Goal: Task Accomplishment & Management: Use online tool/utility

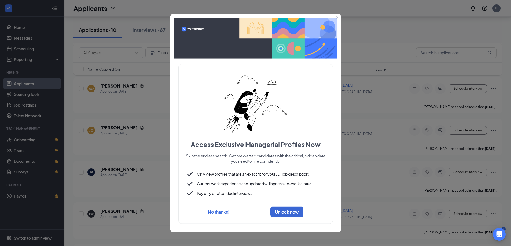
scroll to position [241, 0]
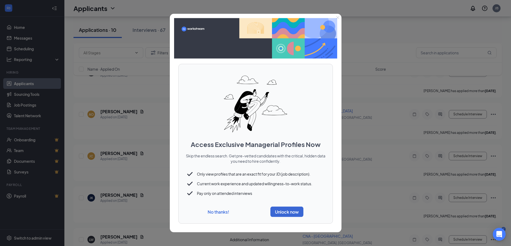
click at [217, 212] on button "No thanks!" at bounding box center [217, 212] width 21 height 6
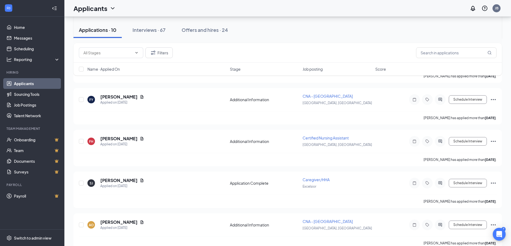
scroll to position [134, 0]
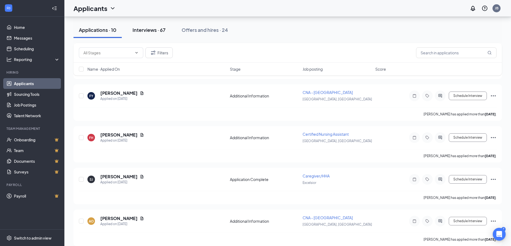
click at [141, 30] on div "Interviews · 67" at bounding box center [148, 30] width 33 height 7
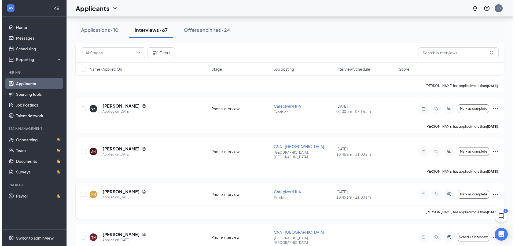
scroll to position [884, 0]
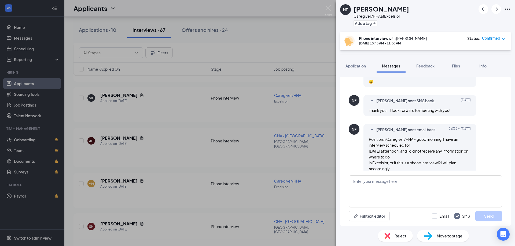
scroll to position [197, 0]
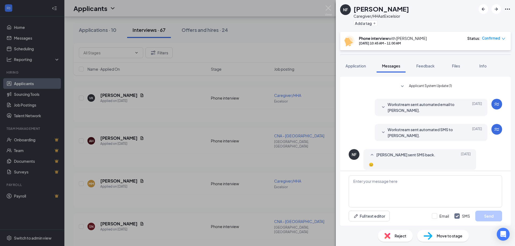
scroll to position [95, 0]
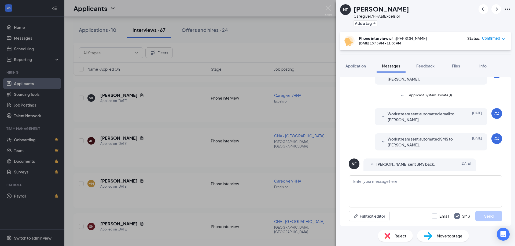
click at [387, 142] on span "Workstream sent automated SMS to [PERSON_NAME]." at bounding box center [422, 142] width 70 height 12
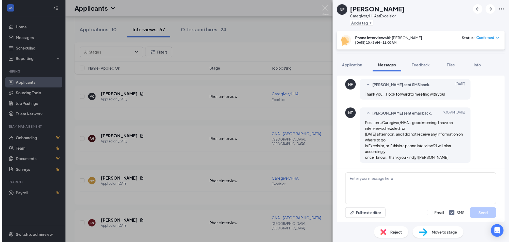
scroll to position [288, 0]
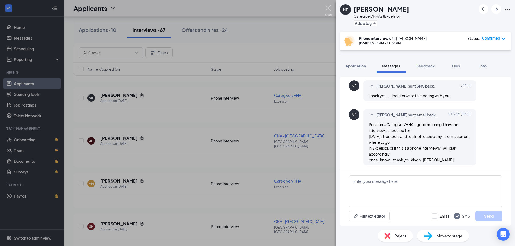
click at [331, 9] on img at bounding box center [328, 10] width 7 height 10
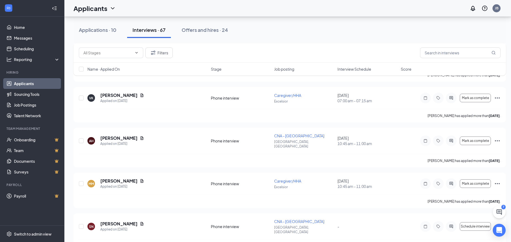
click at [28, 84] on link "Applicants" at bounding box center [37, 83] width 46 height 11
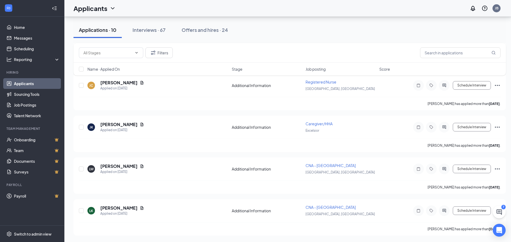
scroll to position [312, 0]
click at [98, 31] on div "Applications · 10" at bounding box center [98, 30] width 38 height 7
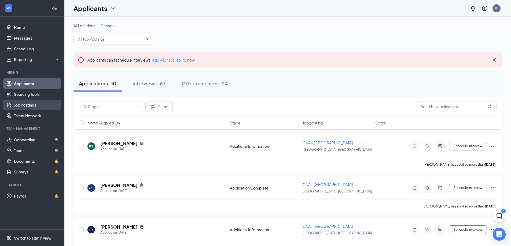
click at [23, 105] on link "Job Postings" at bounding box center [37, 105] width 46 height 11
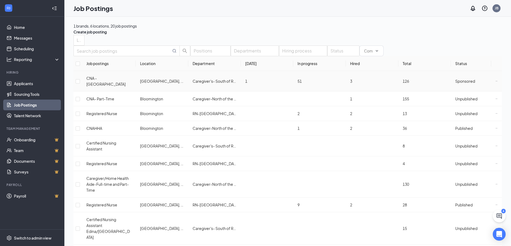
click at [117, 87] on span "CNA - [GEOGRAPHIC_DATA]" at bounding box center [105, 81] width 39 height 11
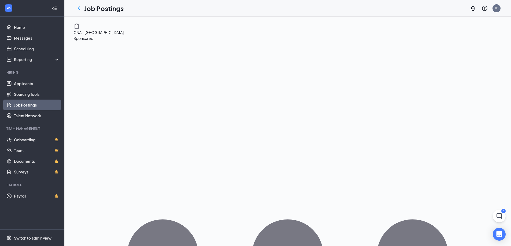
click at [93, 40] on span "Sponsored" at bounding box center [83, 38] width 20 height 5
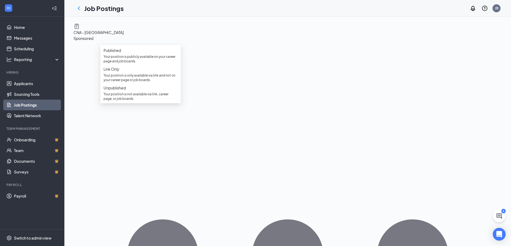
click at [93, 40] on span "Sponsored" at bounding box center [83, 38] width 20 height 5
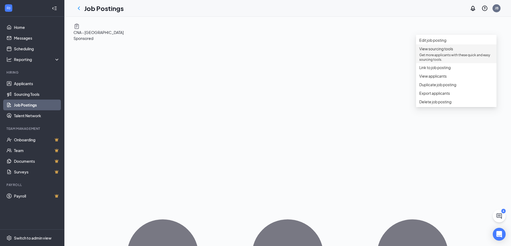
click at [430, 51] on span "View sourcing tools" at bounding box center [436, 48] width 34 height 5
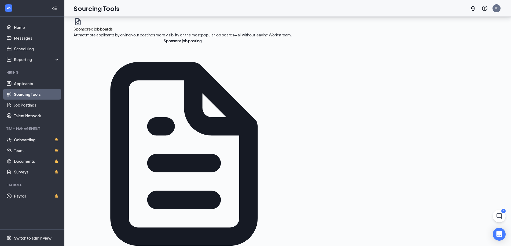
scroll to position [80, 0]
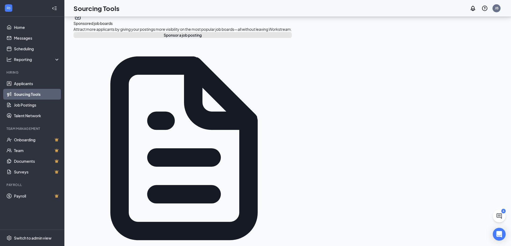
click at [103, 38] on button "Sponsor a job posting" at bounding box center [182, 35] width 218 height 6
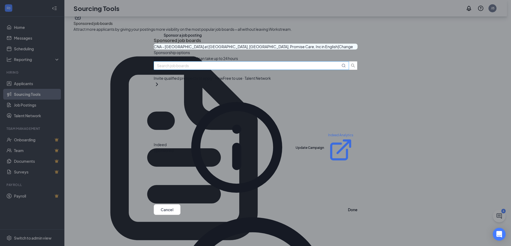
click at [219, 69] on input "text" at bounding box center [248, 66] width 183 height 6
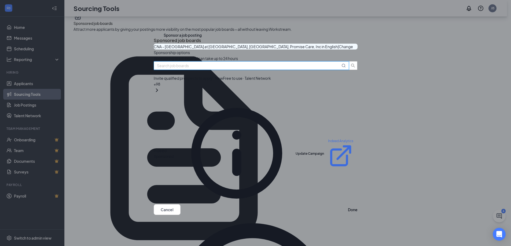
scroll to position [27, 0]
click at [328, 139] on link "Indeed Analytics" at bounding box center [340, 154] width 25 height 30
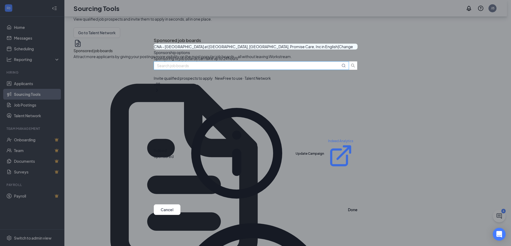
scroll to position [0, 0]
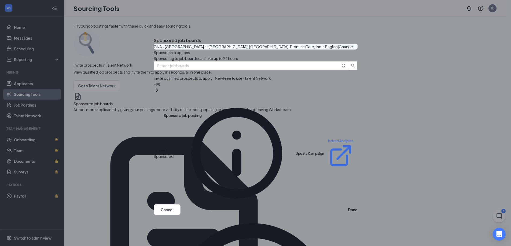
click at [154, 36] on icon "Cross" at bounding box center [154, 36] width 0 height 0
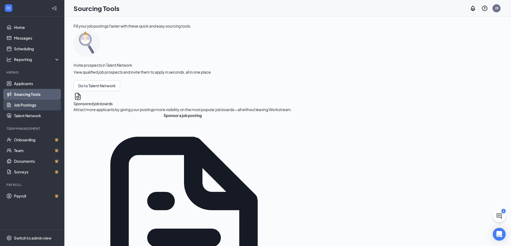
click at [31, 103] on link "Job Postings" at bounding box center [37, 105] width 46 height 11
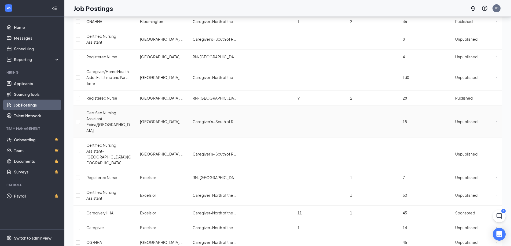
scroll to position [107, 0]
click at [100, 210] on span "Caregiver/HHA" at bounding box center [99, 212] width 27 height 5
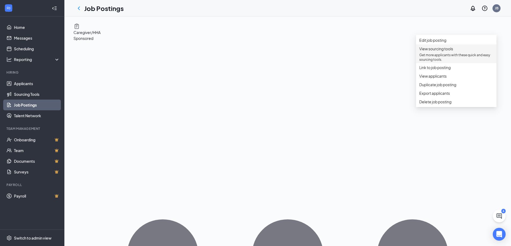
click at [432, 51] on span "View sourcing tools" at bounding box center [436, 48] width 34 height 5
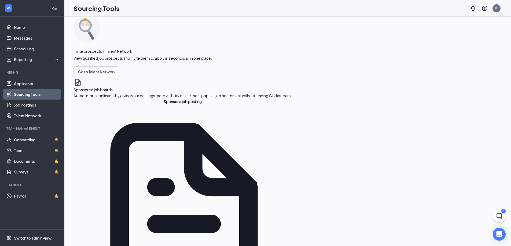
scroll to position [27, 0]
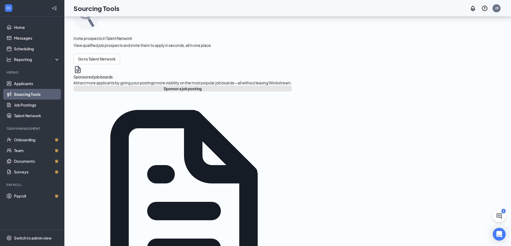
click at [113, 92] on button "Sponsor a job posting" at bounding box center [182, 89] width 218 height 6
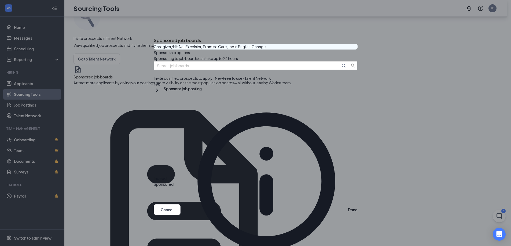
scroll to position [322, 0]
click at [158, 37] on icon "Cross" at bounding box center [156, 38] width 3 height 3
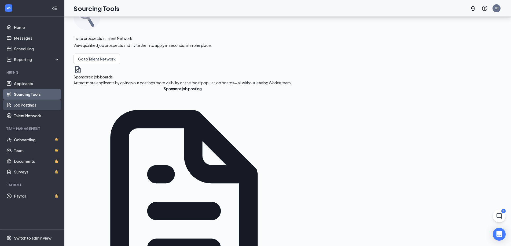
click at [25, 106] on link "Job Postings" at bounding box center [37, 105] width 46 height 11
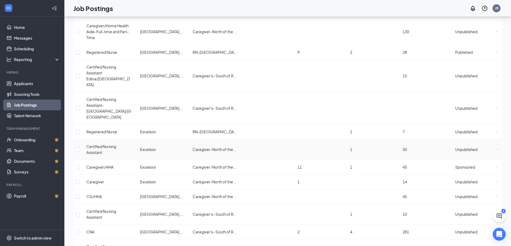
scroll to position [154, 0]
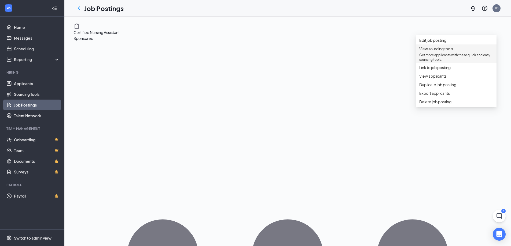
click at [442, 51] on span "View sourcing tools" at bounding box center [436, 48] width 34 height 5
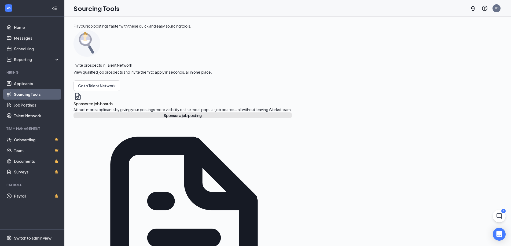
click at [96, 118] on button "Sponsor a job posting" at bounding box center [182, 116] width 218 height 6
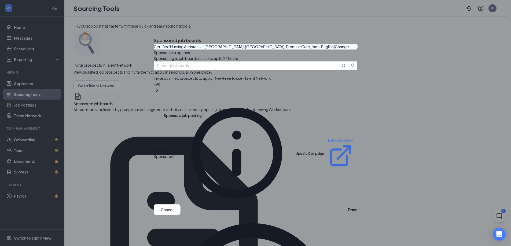
click at [328, 139] on link "Indeed Analytics" at bounding box center [340, 154] width 25 height 30
click at [154, 36] on icon "Cross" at bounding box center [154, 36] width 0 height 0
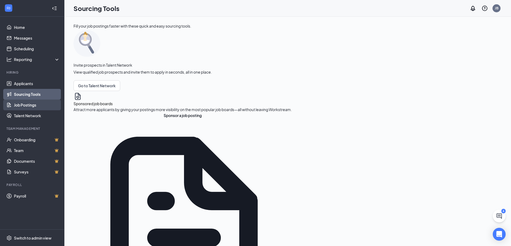
click at [31, 105] on link "Job Postings" at bounding box center [37, 105] width 46 height 11
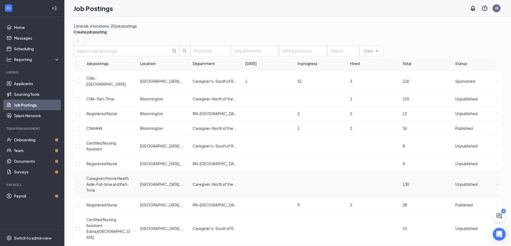
scroll to position [27, 0]
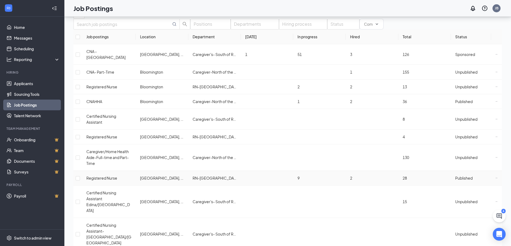
click at [495, 177] on icon "Ellipses" at bounding box center [496, 178] width 2 height 2
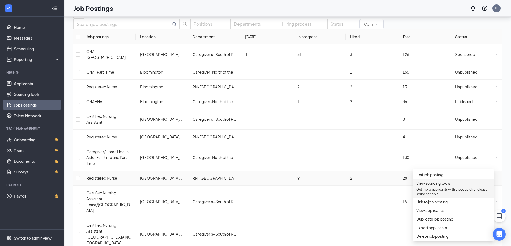
click at [430, 186] on span "View sourcing tools" at bounding box center [433, 183] width 34 height 5
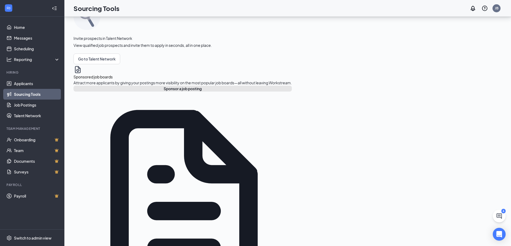
click at [112, 92] on button "Sponsor a job posting" at bounding box center [182, 89] width 218 height 6
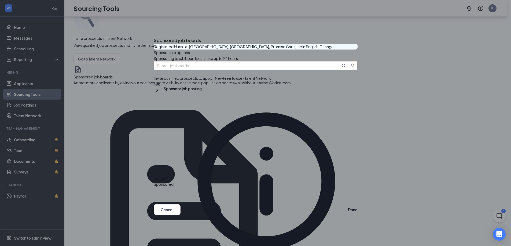
scroll to position [328, 0]
drag, startPoint x: 340, startPoint y: 214, endPoint x: 297, endPoint y: 176, distance: 57.7
click at [348, 213] on button "Done" at bounding box center [353, 209] width 10 height 11
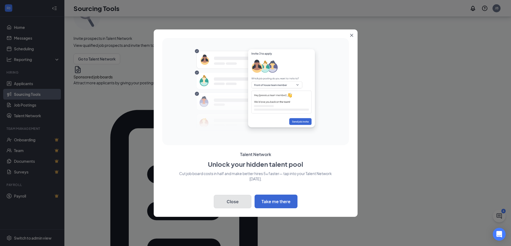
click at [229, 202] on button "Close" at bounding box center [233, 201] width 38 height 13
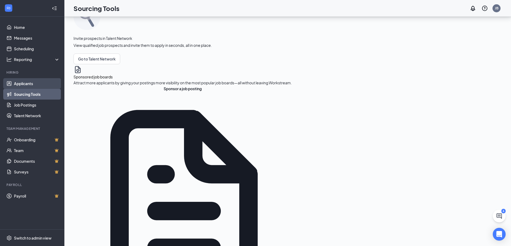
click at [27, 83] on link "Applicants" at bounding box center [37, 83] width 46 height 11
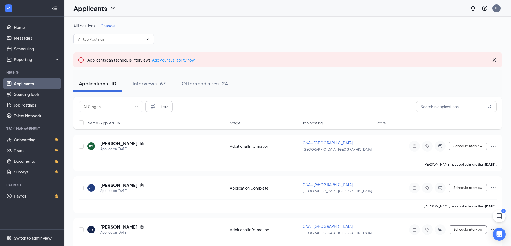
click at [23, 83] on link "Applicants" at bounding box center [37, 83] width 46 height 11
